Goal: Navigation & Orientation: Find specific page/section

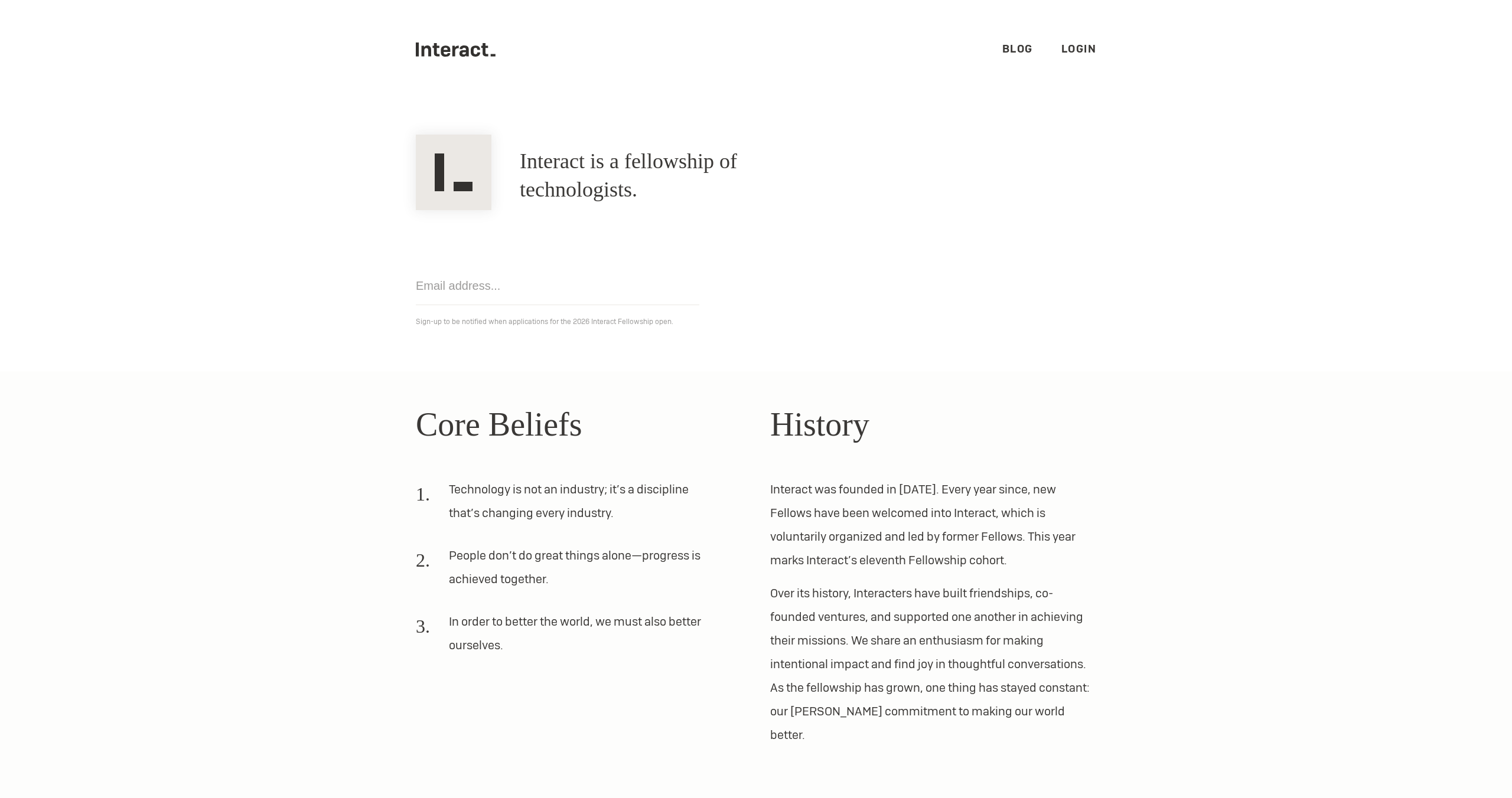
click at [471, 52] on icon at bounding box center [475, 51] width 9 height 11
click at [460, 163] on img at bounding box center [453, 172] width 76 height 76
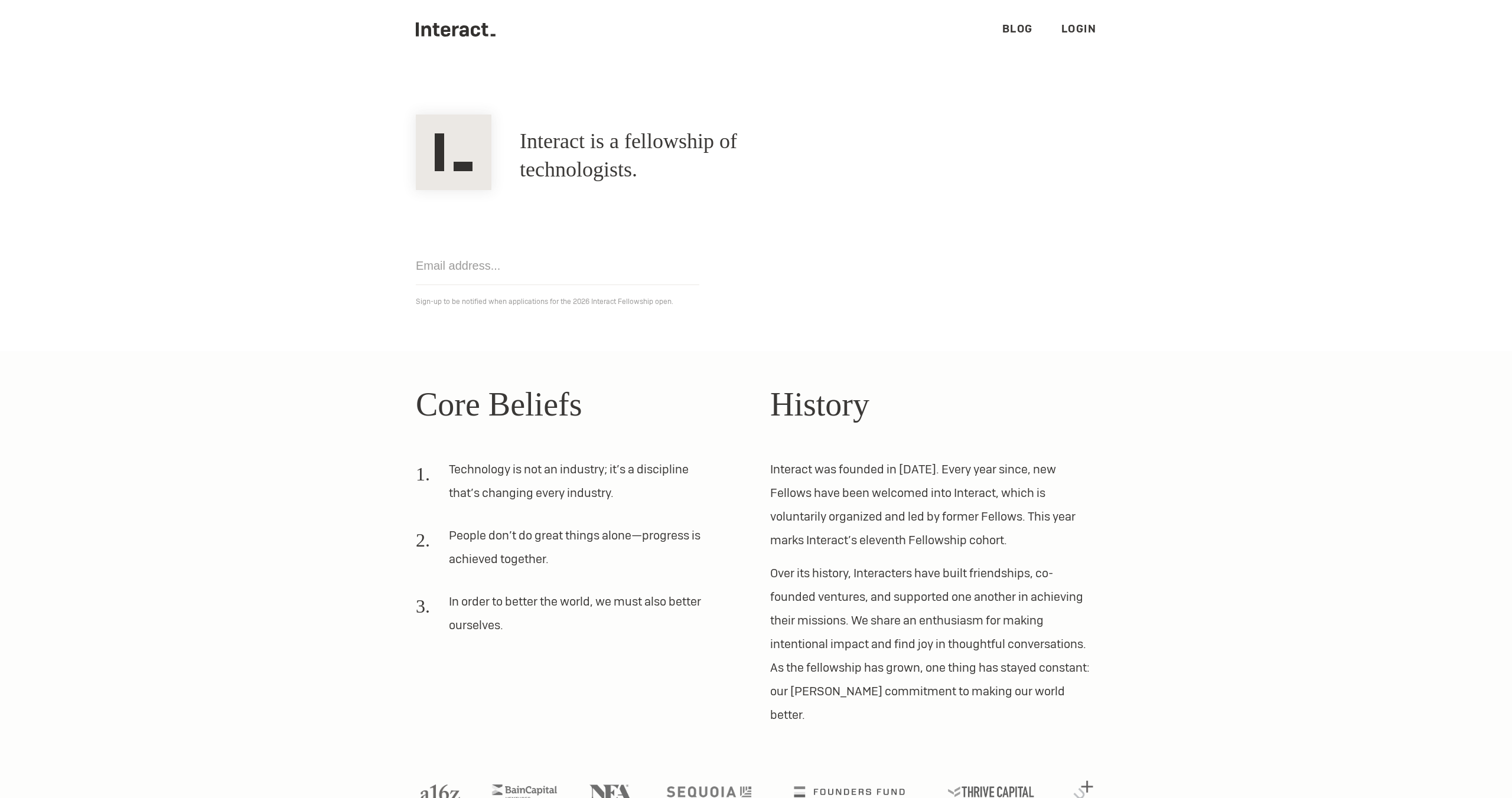
scroll to position [15, 0]
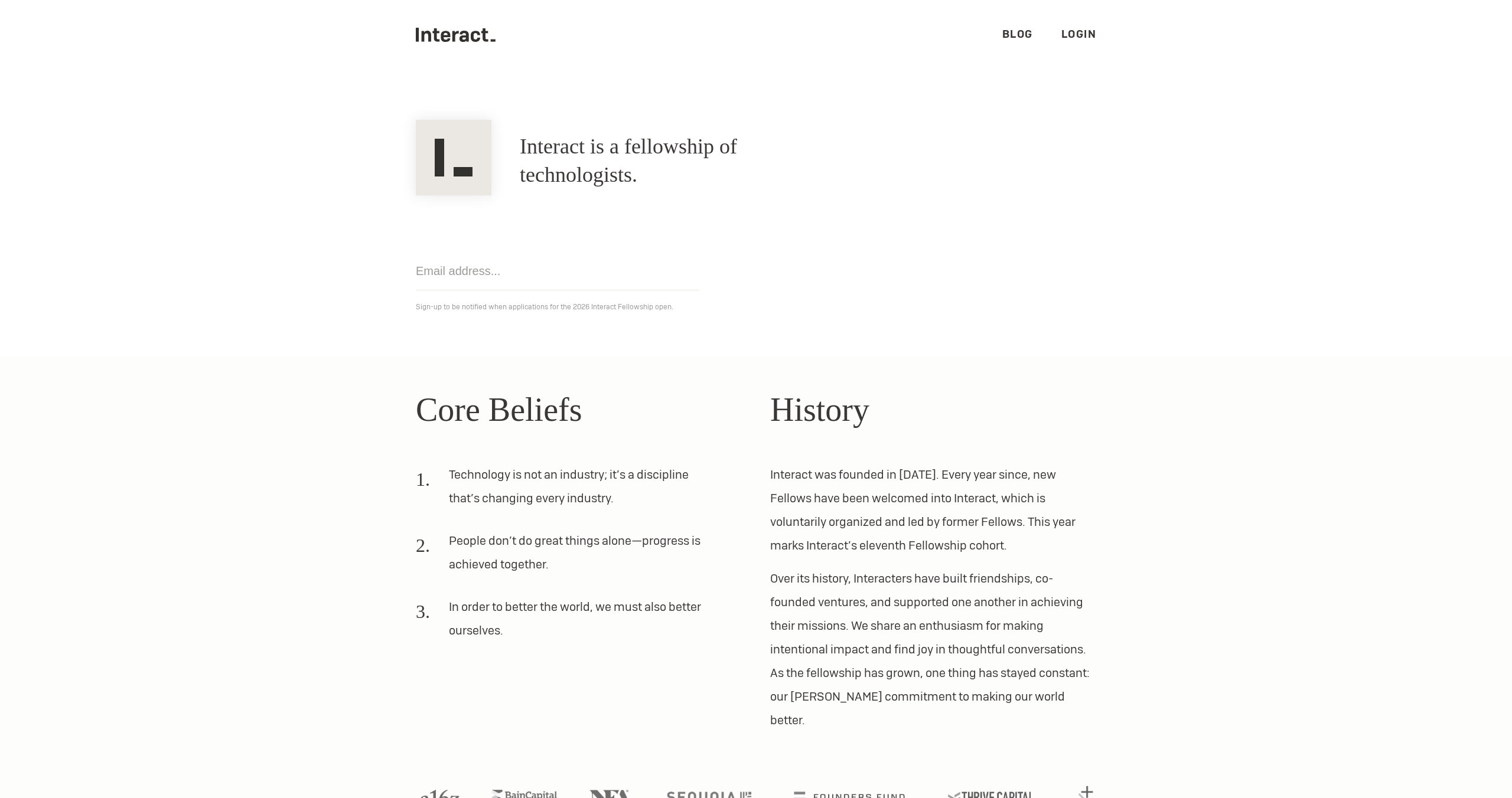
click at [1011, 35] on link "Blog" at bounding box center [1017, 34] width 30 height 13
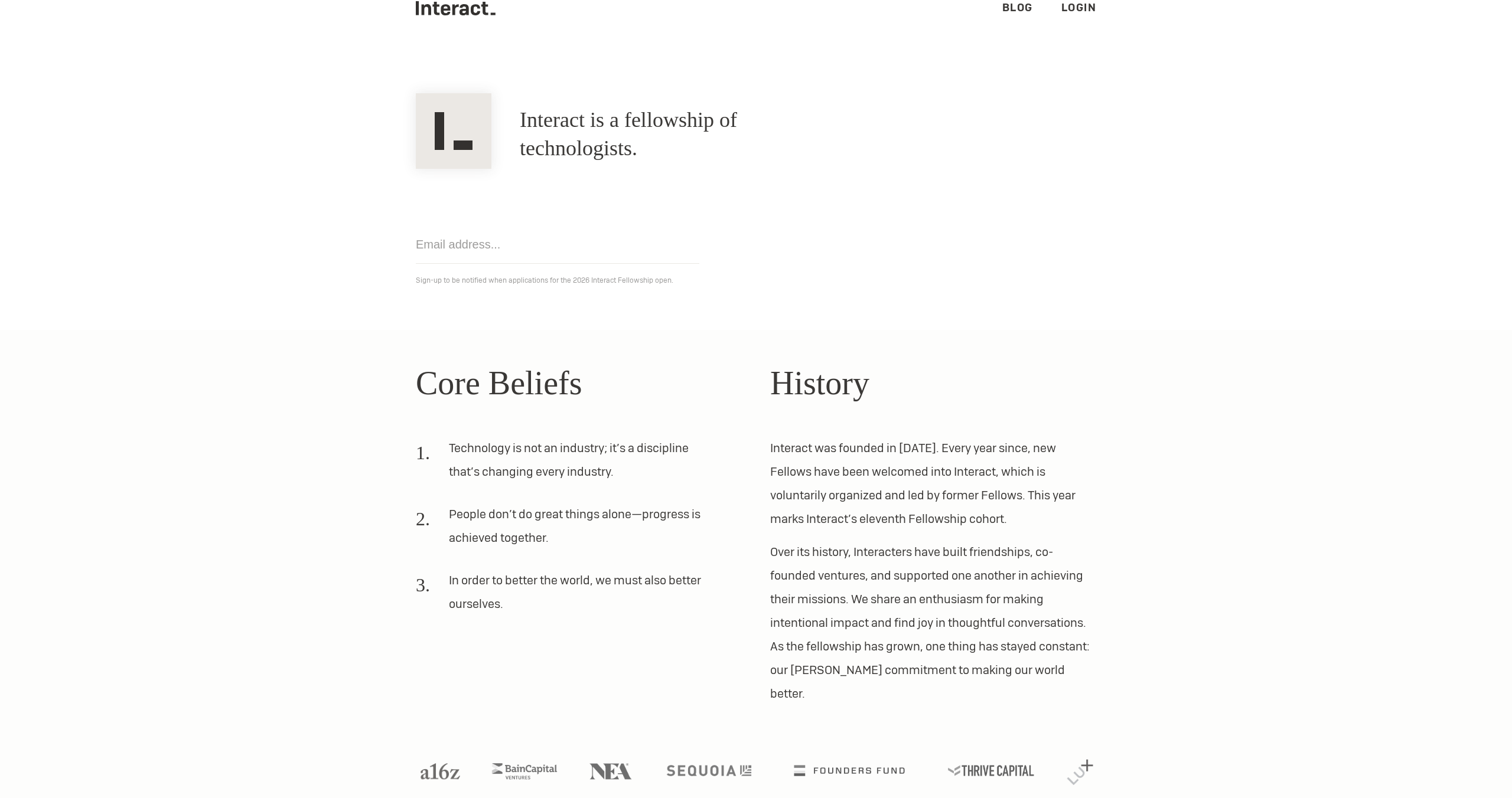
scroll to position [0, 0]
